Goal: Task Accomplishment & Management: Use online tool/utility

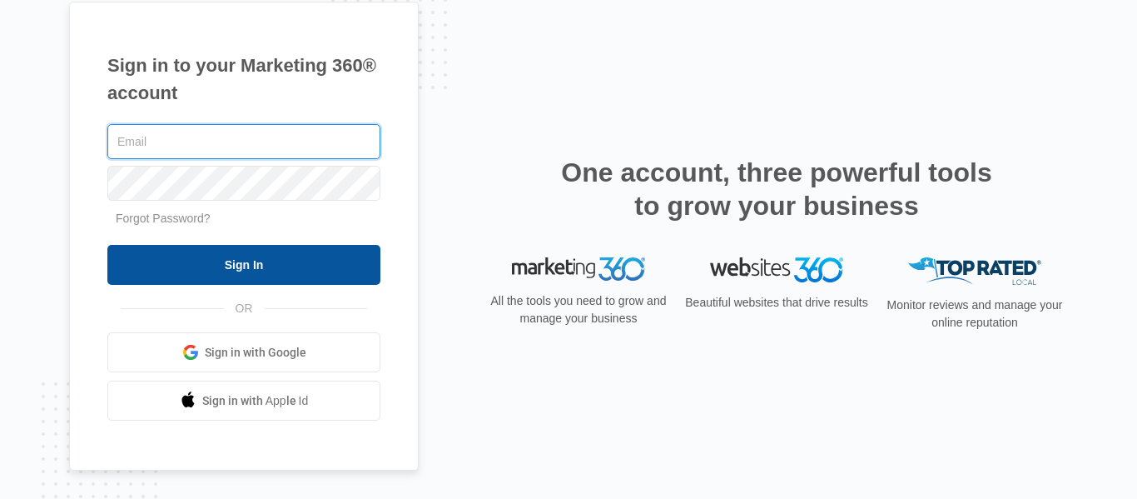
type input "[EMAIL_ADDRESS][DOMAIN_NAME][US_STATE]"
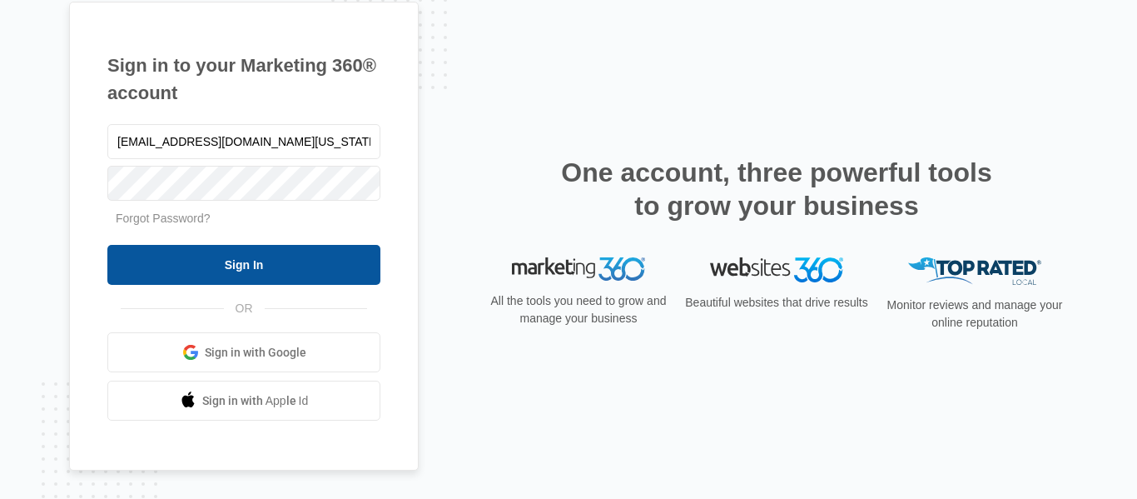
click at [248, 276] on input "Sign In" at bounding box center [243, 265] width 273 height 40
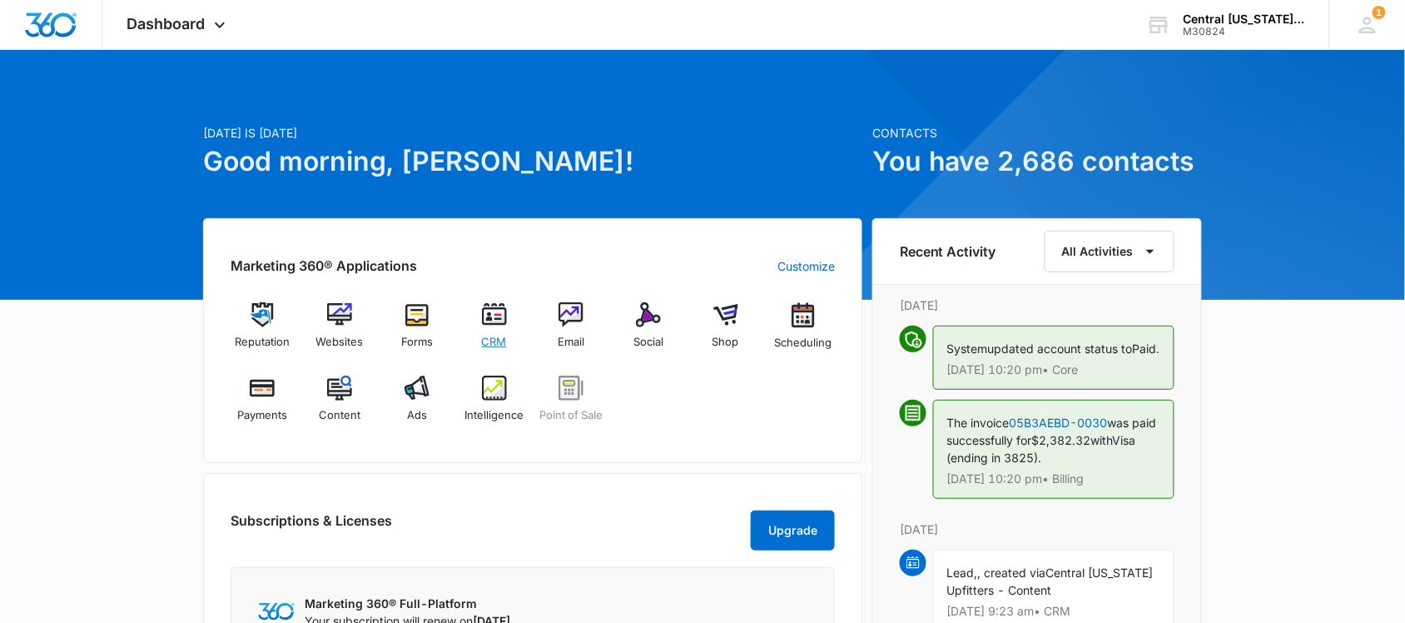
click at [506, 331] on div "CRM" at bounding box center [494, 331] width 64 height 59
